Goal: Transaction & Acquisition: Download file/media

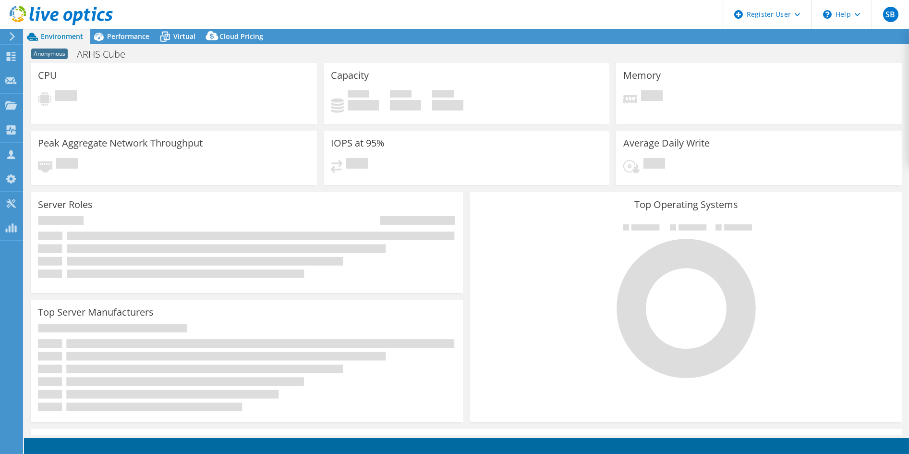
select select "USD"
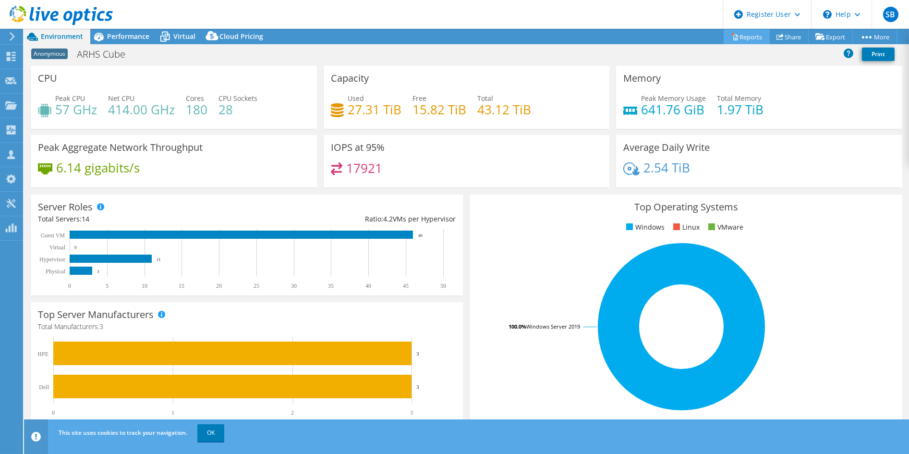
click at [737, 36] on link "Reports" at bounding box center [747, 36] width 46 height 15
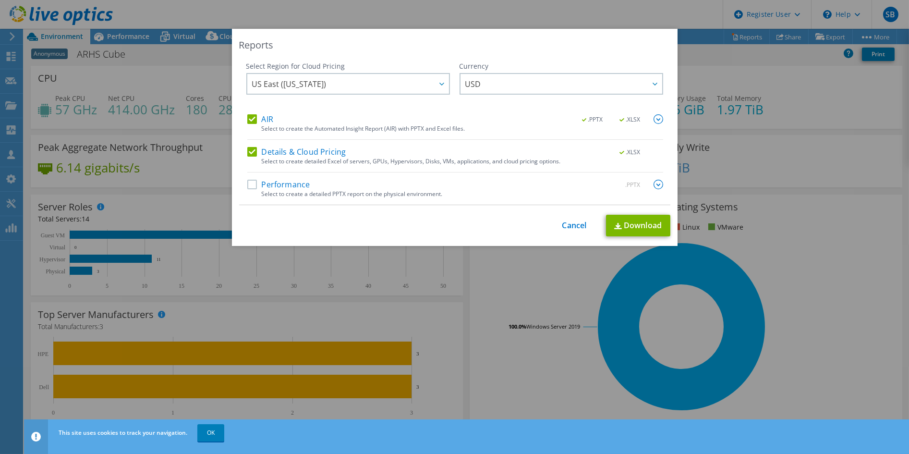
click at [250, 184] on label "Performance" at bounding box center [278, 185] width 63 height 10
click at [0, 0] on input "Performance" at bounding box center [0, 0] width 0 height 0
click at [645, 230] on link "Download" at bounding box center [638, 226] width 64 height 22
click at [574, 224] on link "Cancel" at bounding box center [575, 225] width 24 height 9
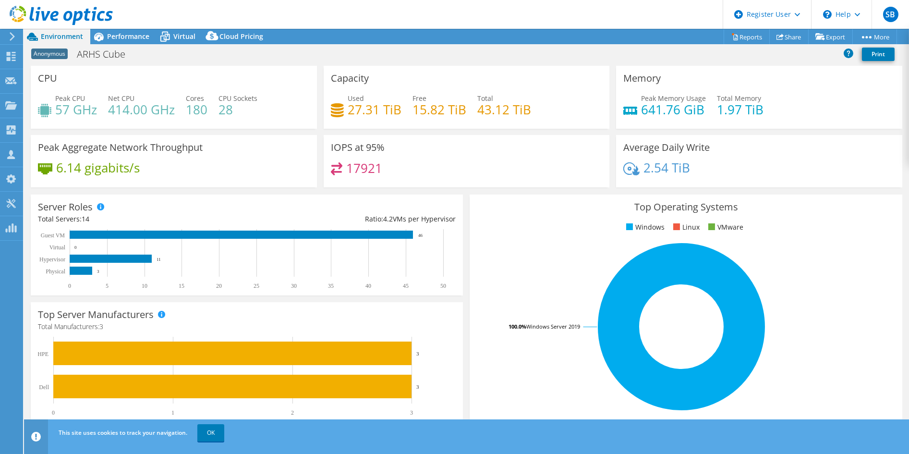
click at [534, 12] on header "SB Dell User Srihari Bv Srihari.Bv@dell.com Dell My Profile Log Out \n Help Exp…" at bounding box center [454, 14] width 909 height 29
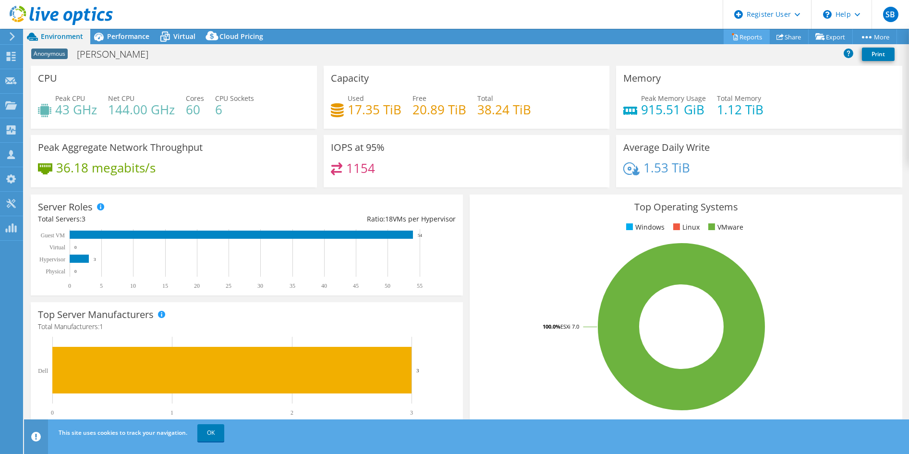
click at [751, 34] on link "Reports" at bounding box center [747, 36] width 46 height 15
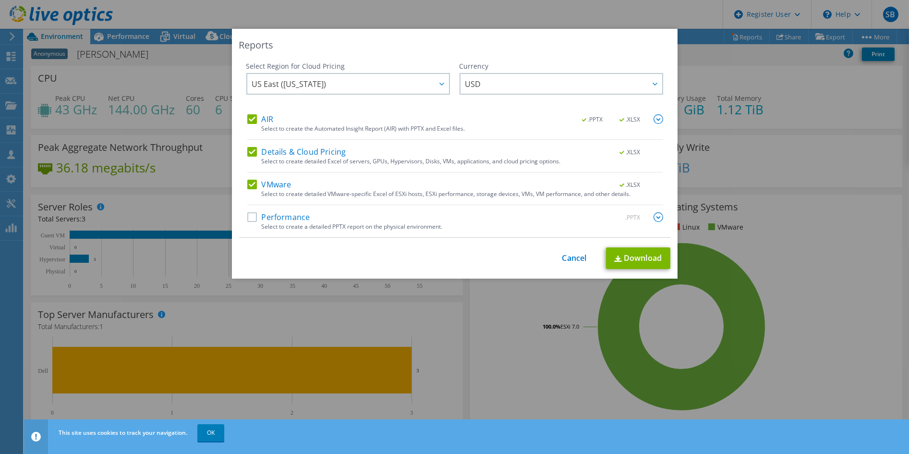
click at [247, 215] on label "Performance" at bounding box center [278, 217] width 63 height 10
click at [0, 0] on input "Performance" at bounding box center [0, 0] width 0 height 0
click at [618, 255] on link "Download" at bounding box center [638, 258] width 64 height 22
click at [574, 258] on link "Cancel" at bounding box center [575, 258] width 24 height 9
